Goal: Task Accomplishment & Management: Manage account settings

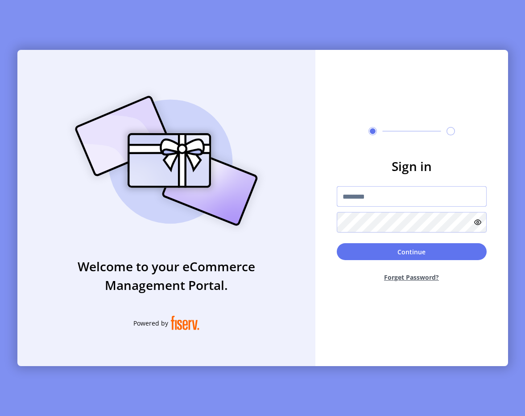
click at [368, 195] on input "text" at bounding box center [412, 196] width 150 height 21
type input "**********"
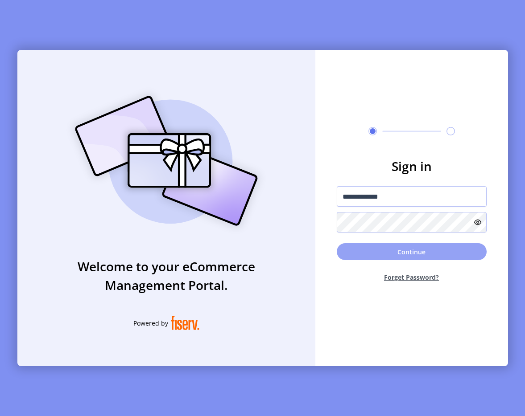
click at [364, 247] on button "Continue" at bounding box center [412, 251] width 150 height 17
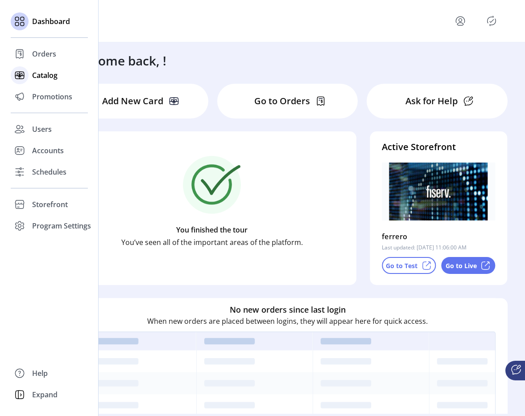
click at [28, 80] on div at bounding box center [20, 75] width 18 height 21
click at [26, 88] on div at bounding box center [20, 96] width 18 height 21
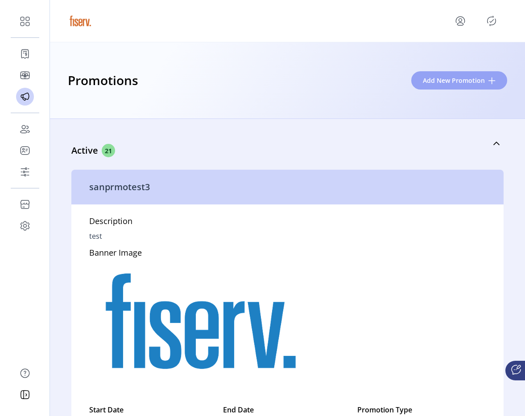
click at [440, 81] on span "Add New Promotion" at bounding box center [454, 80] width 62 height 9
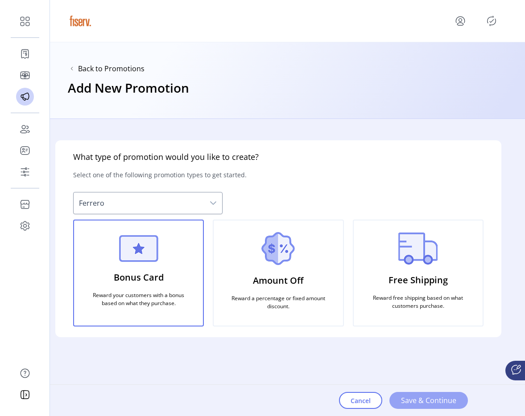
click at [437, 404] on span "Save & Continue" at bounding box center [428, 400] width 55 height 11
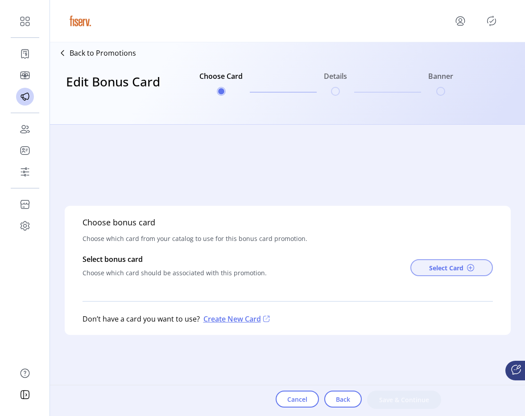
click at [442, 262] on button "Select Card" at bounding box center [451, 267] width 82 height 17
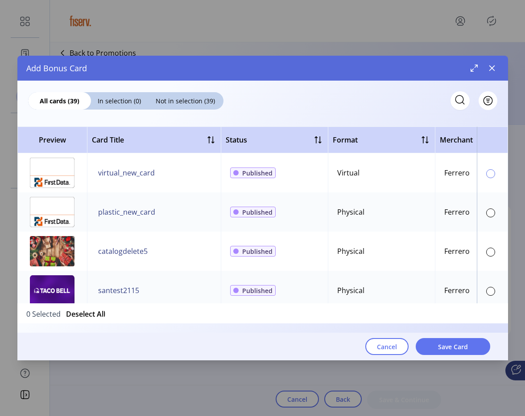
click at [486, 174] on div at bounding box center [490, 173] width 9 height 9
click at [488, 73] on button "button" at bounding box center [492, 68] width 14 height 14
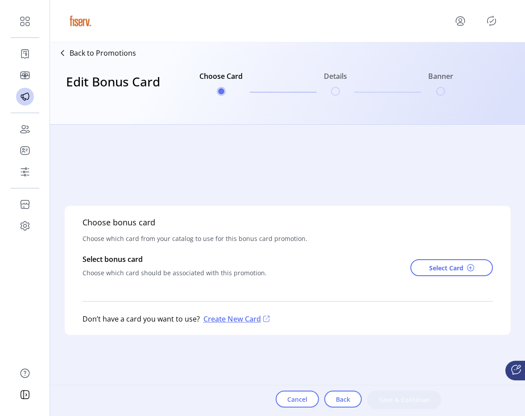
click at [344, 151] on div "Choose bonus card Choose which card from your catalog to use for this bonus car…" at bounding box center [287, 271] width 456 height 292
click at [177, 149] on div "Choose bonus card Choose which card from your catalog to use for this bonus car…" at bounding box center [287, 271] width 456 height 292
click at [305, 414] on div "Cancel Back Save & Continue" at bounding box center [357, 401] width 165 height 31
click at [294, 401] on span "Cancel" at bounding box center [297, 399] width 20 height 9
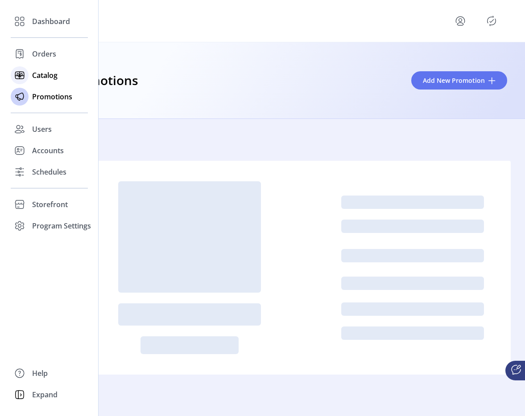
click at [33, 75] on span "Catalog" at bounding box center [44, 75] width 25 height 11
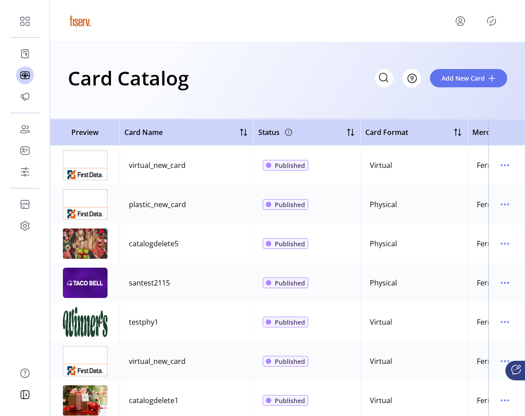
click at [478, 65] on div "Card Catalog Filter Add New Card" at bounding box center [287, 77] width 439 height 31
click at [471, 81] on span "Add New Card" at bounding box center [462, 78] width 43 height 9
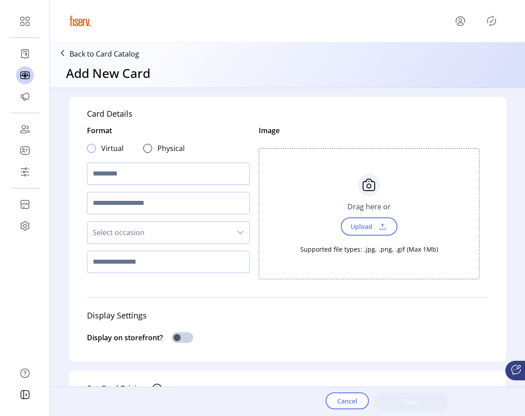
click at [87, 148] on div at bounding box center [91, 148] width 9 height 9
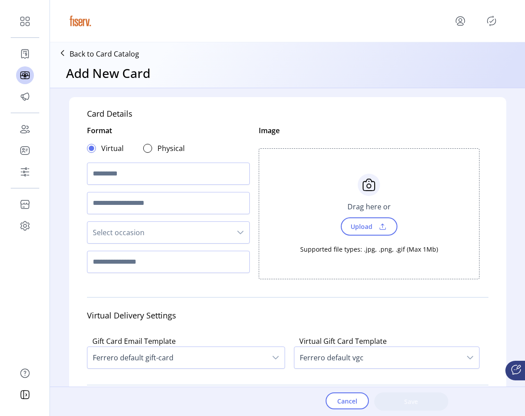
click at [109, 55] on p "Back to Card Catalog" at bounding box center [105, 54] width 70 height 11
